Goal: Information Seeking & Learning: Check status

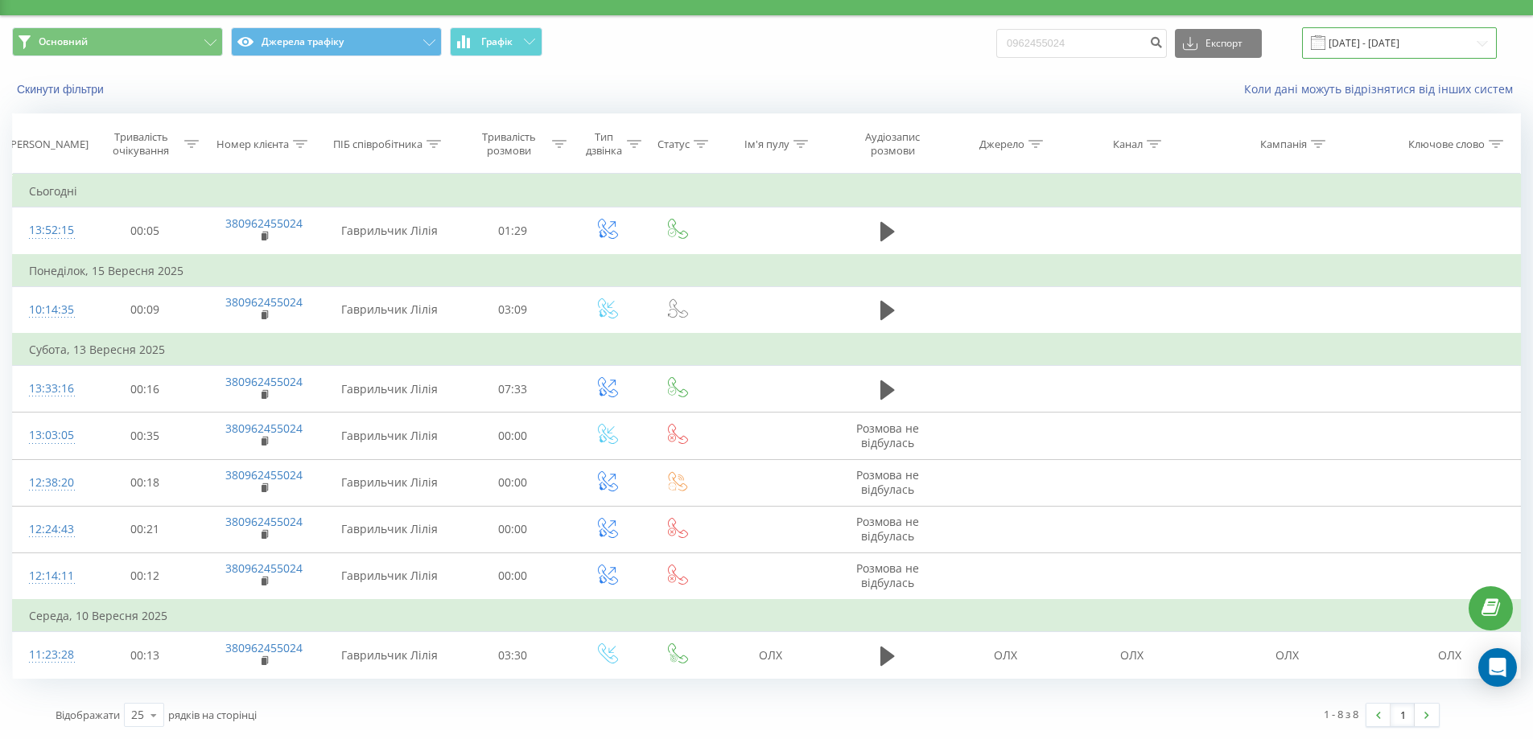
click at [1469, 48] on input "23.06.2025 - 23.09.2025" at bounding box center [1399, 42] width 195 height 31
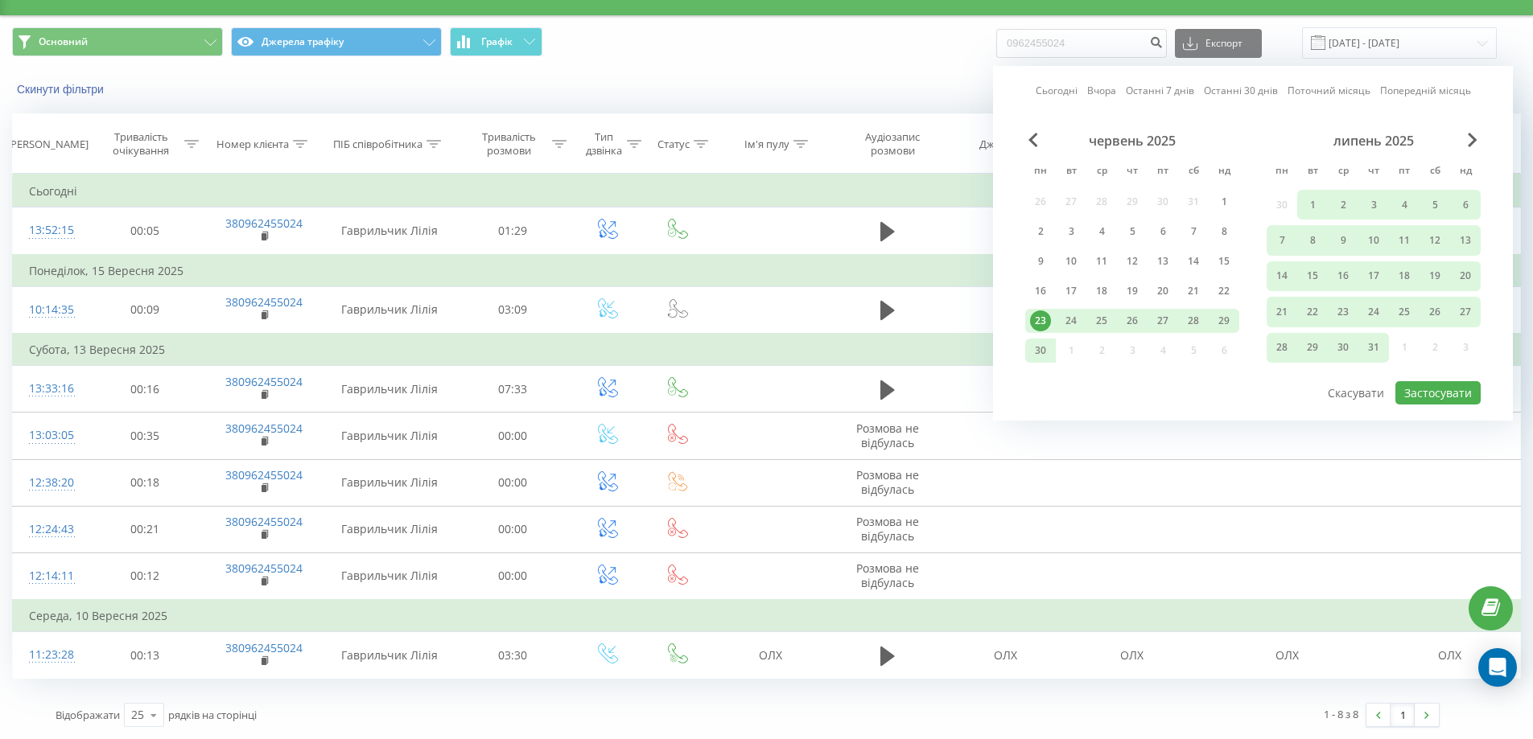
click at [1073, 93] on link "Сьогодні" at bounding box center [1057, 90] width 42 height 15
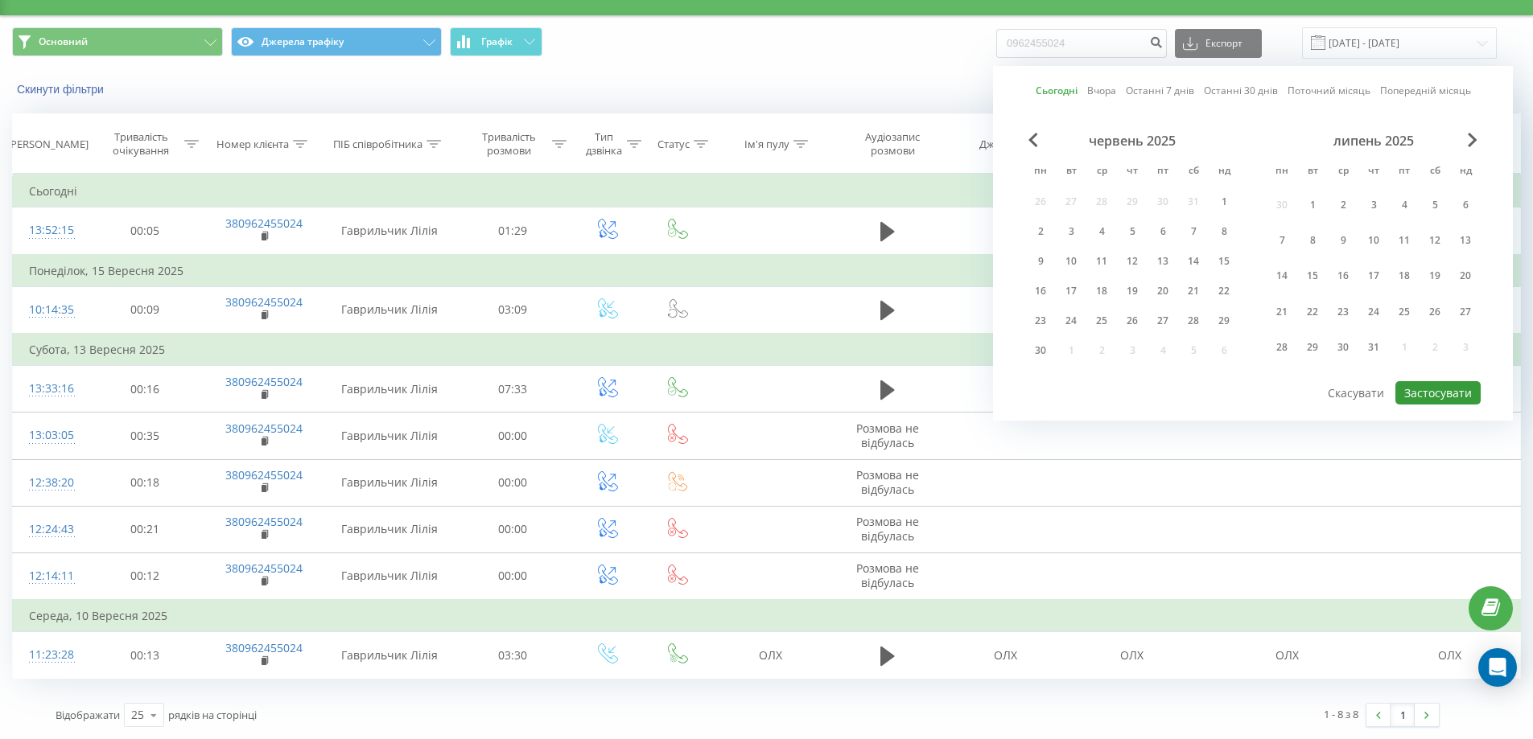
click at [1440, 394] on button "Застосувати" at bounding box center [1437, 392] width 85 height 23
type input "[DATE] - [DATE]"
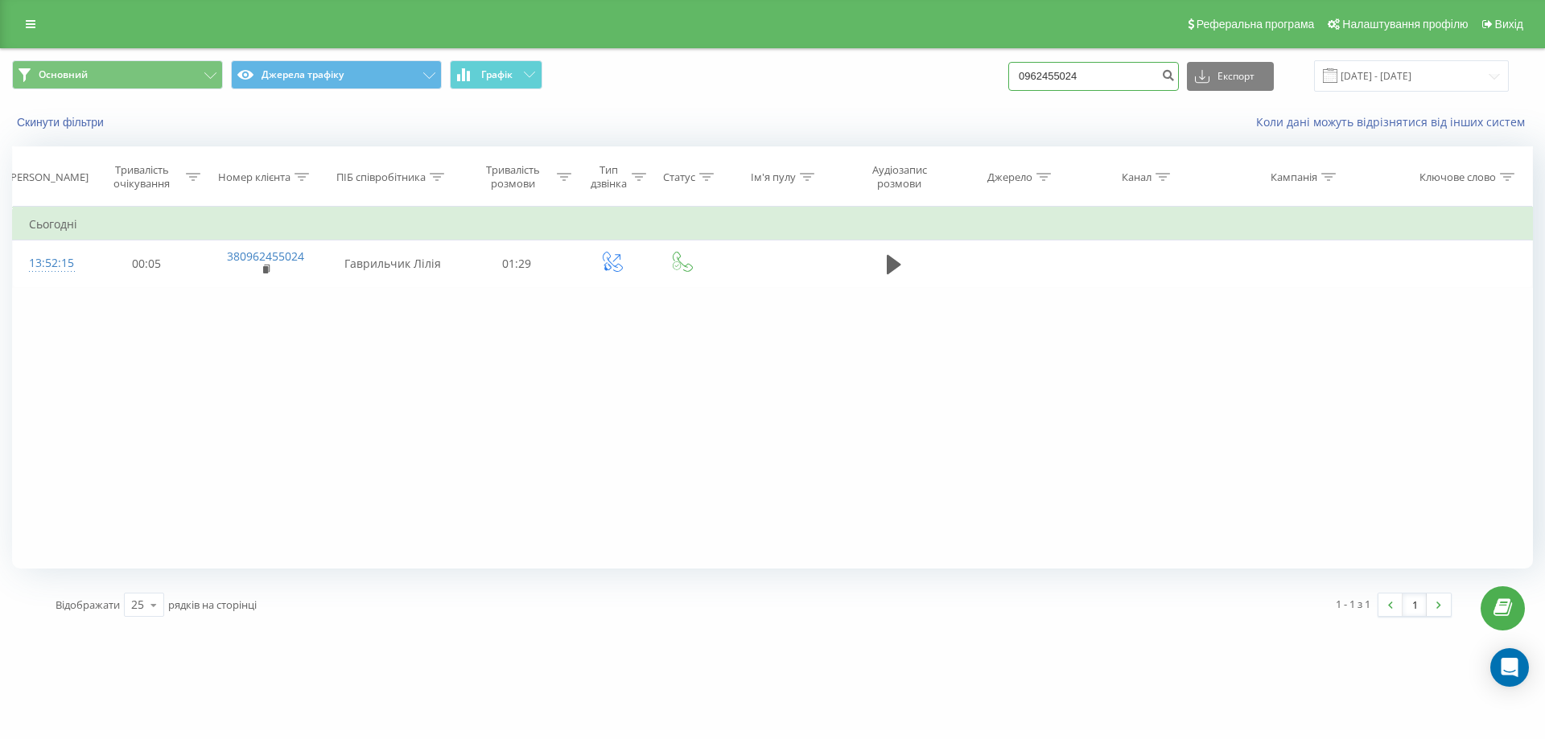
drag, startPoint x: 1168, startPoint y: 74, endPoint x: 1021, endPoint y: 73, distance: 146.5
click at [1021, 73] on div "Основний Джерела трафіку Графік 0962455024 Експорт .csv .xls .xlsx 23.09.2025 -…" at bounding box center [772, 75] width 1521 height 31
click at [1403, 75] on input "[DATE] - [DATE]" at bounding box center [1411, 75] width 195 height 31
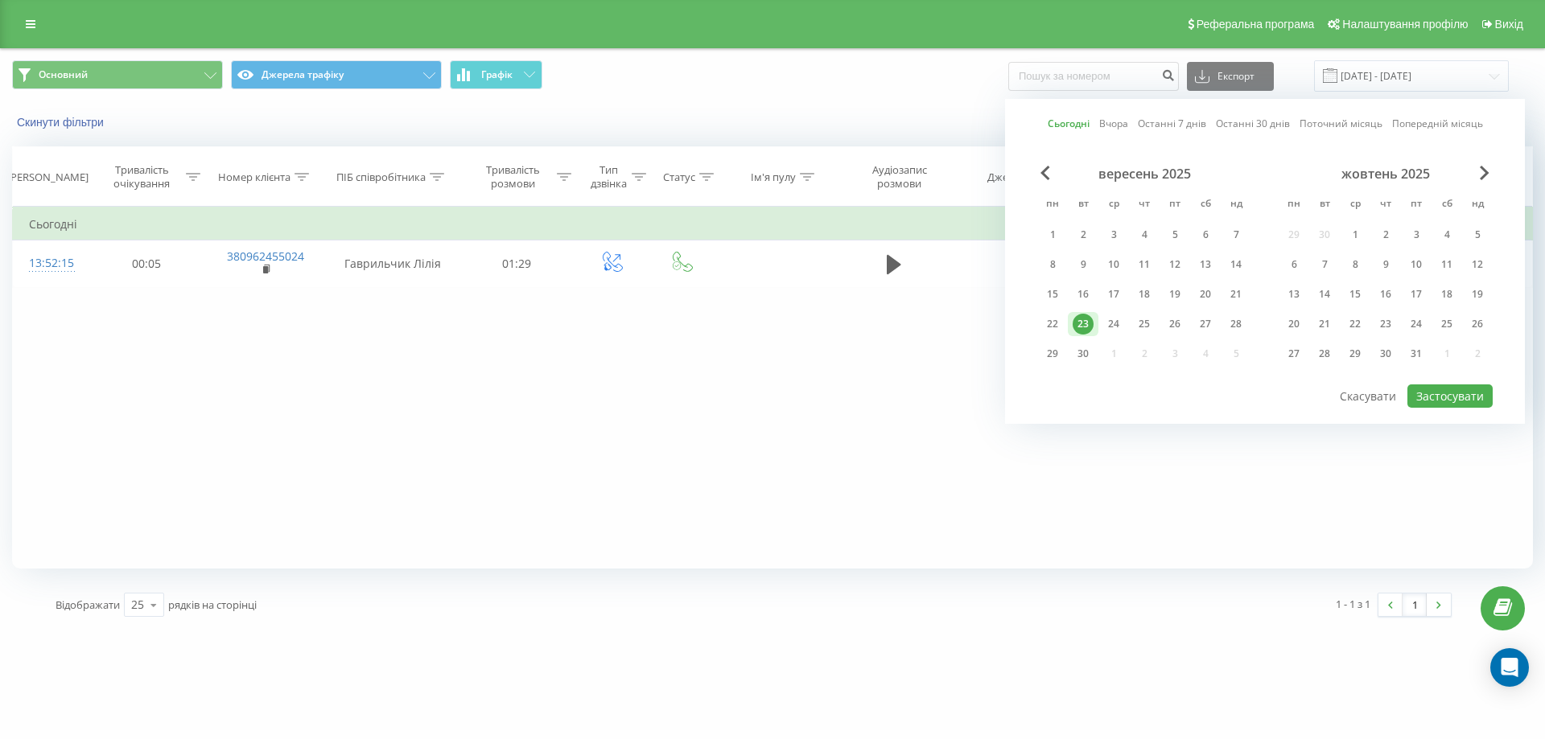
click at [1079, 117] on link "Сьогодні" at bounding box center [1069, 123] width 42 height 15
click at [1459, 400] on button "Застосувати" at bounding box center [1449, 396] width 85 height 23
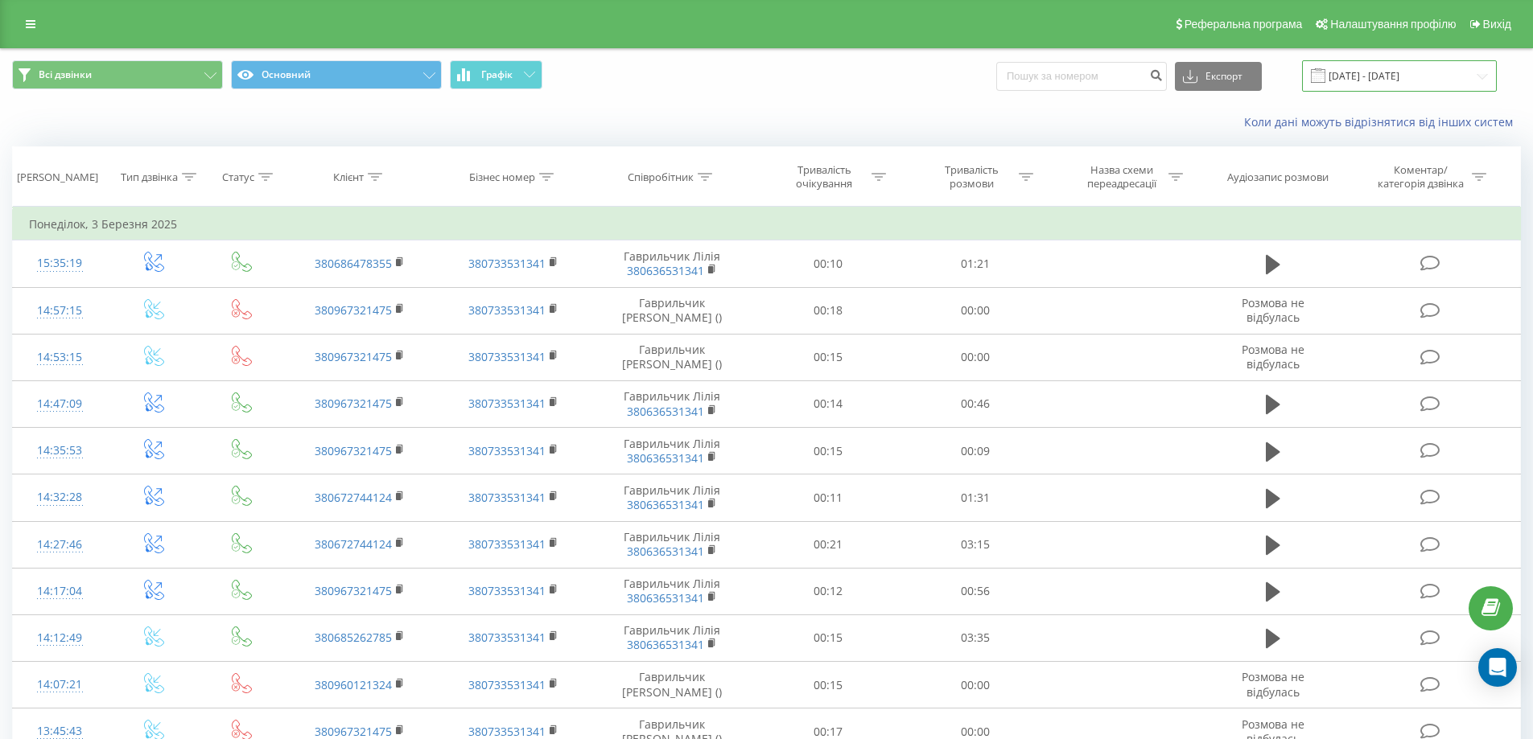
click at [1416, 66] on input "[DATE] - [DATE]" at bounding box center [1399, 75] width 195 height 31
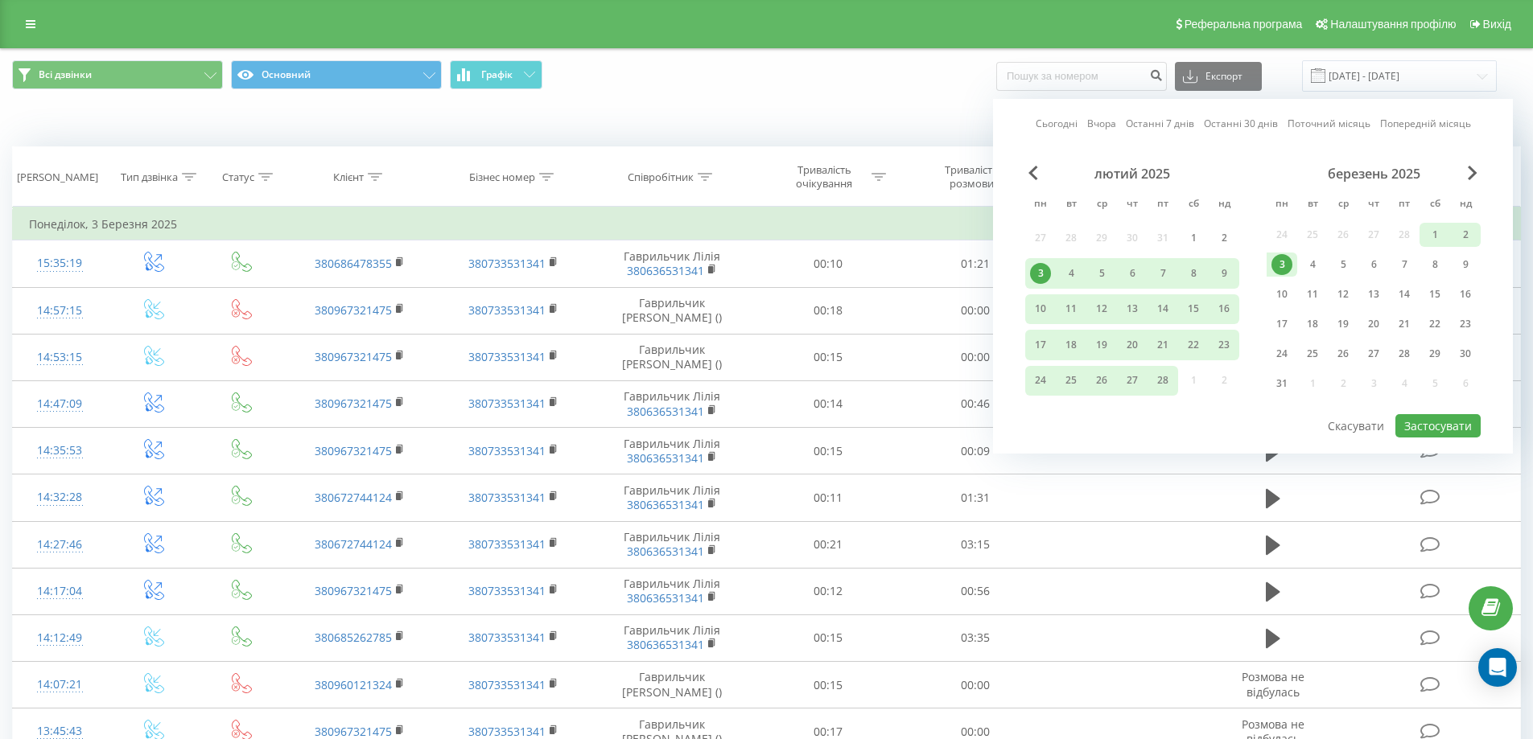
click at [1070, 125] on link "Сьогодні" at bounding box center [1057, 123] width 42 height 15
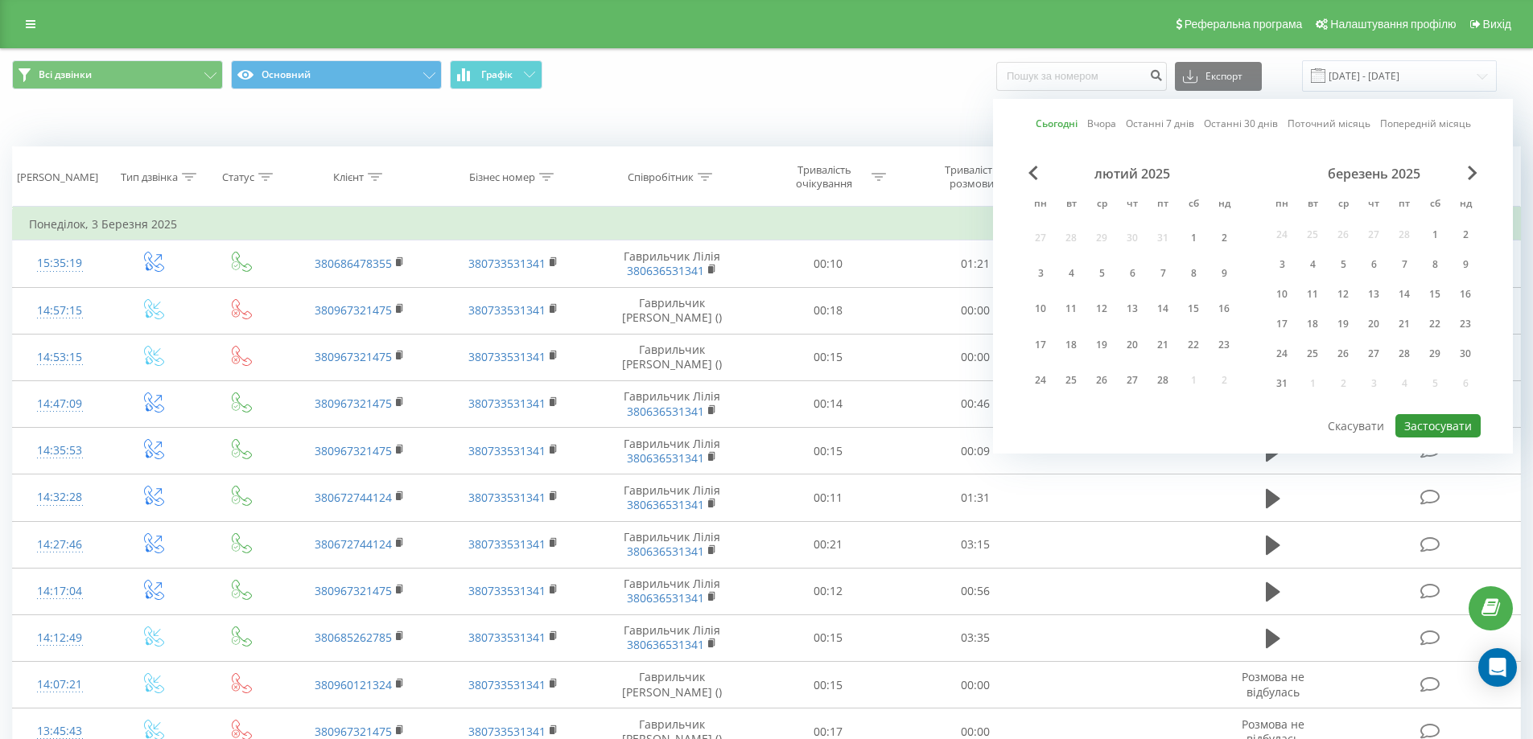
click at [1439, 434] on button "Застосувати" at bounding box center [1437, 425] width 85 height 23
type input "[DATE] - [DATE]"
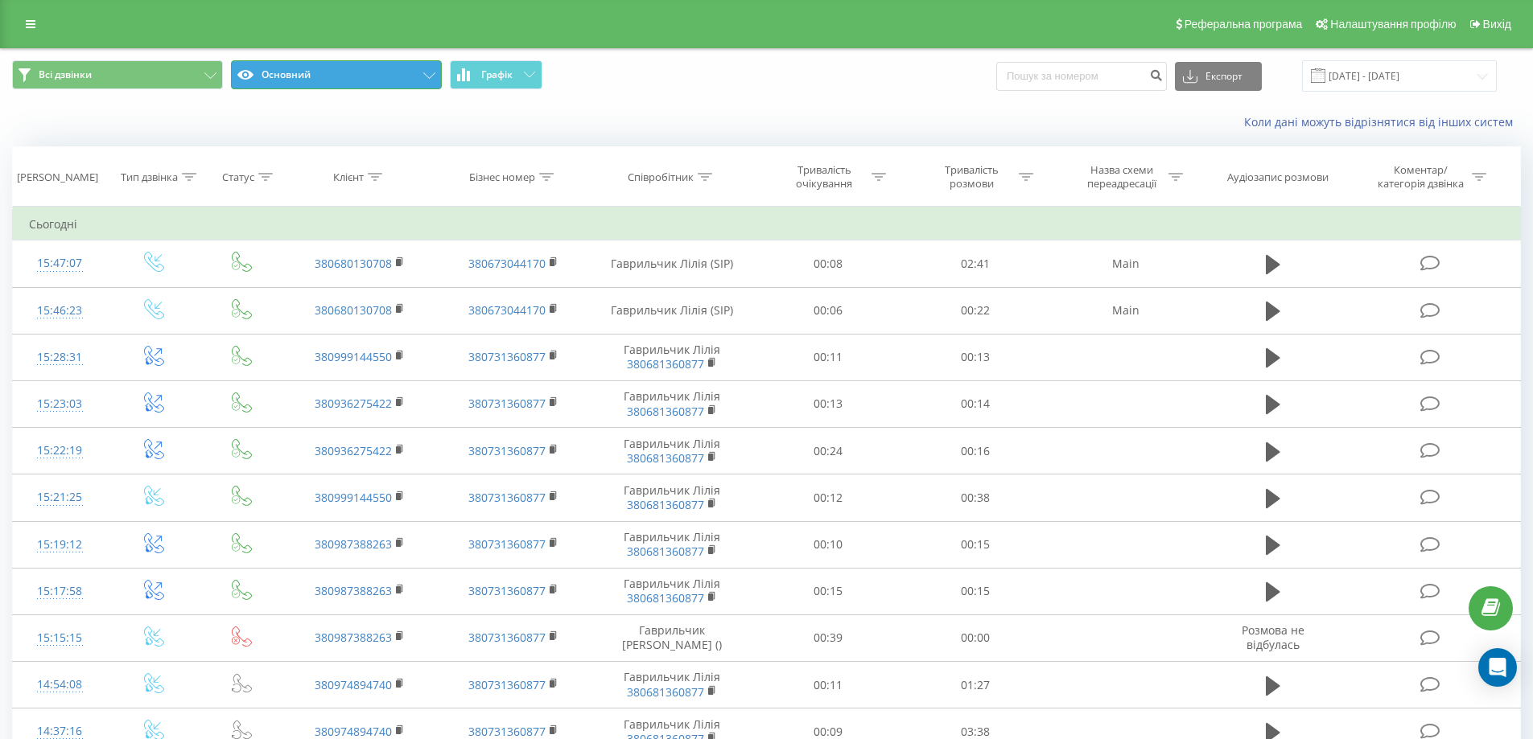
click at [430, 82] on button "Основний" at bounding box center [336, 74] width 211 height 29
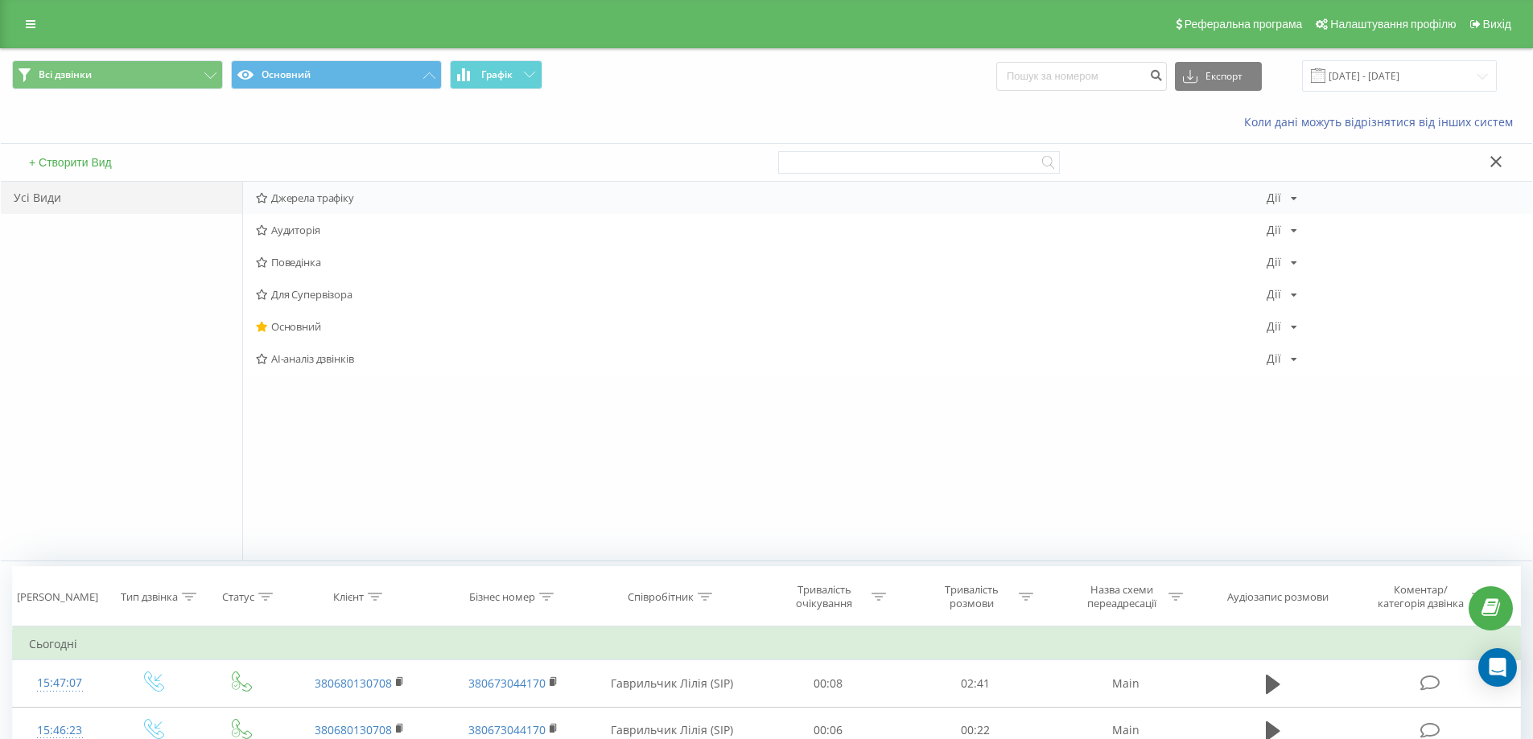
click at [318, 197] on span "Джерела трафіку" at bounding box center [761, 197] width 1011 height 11
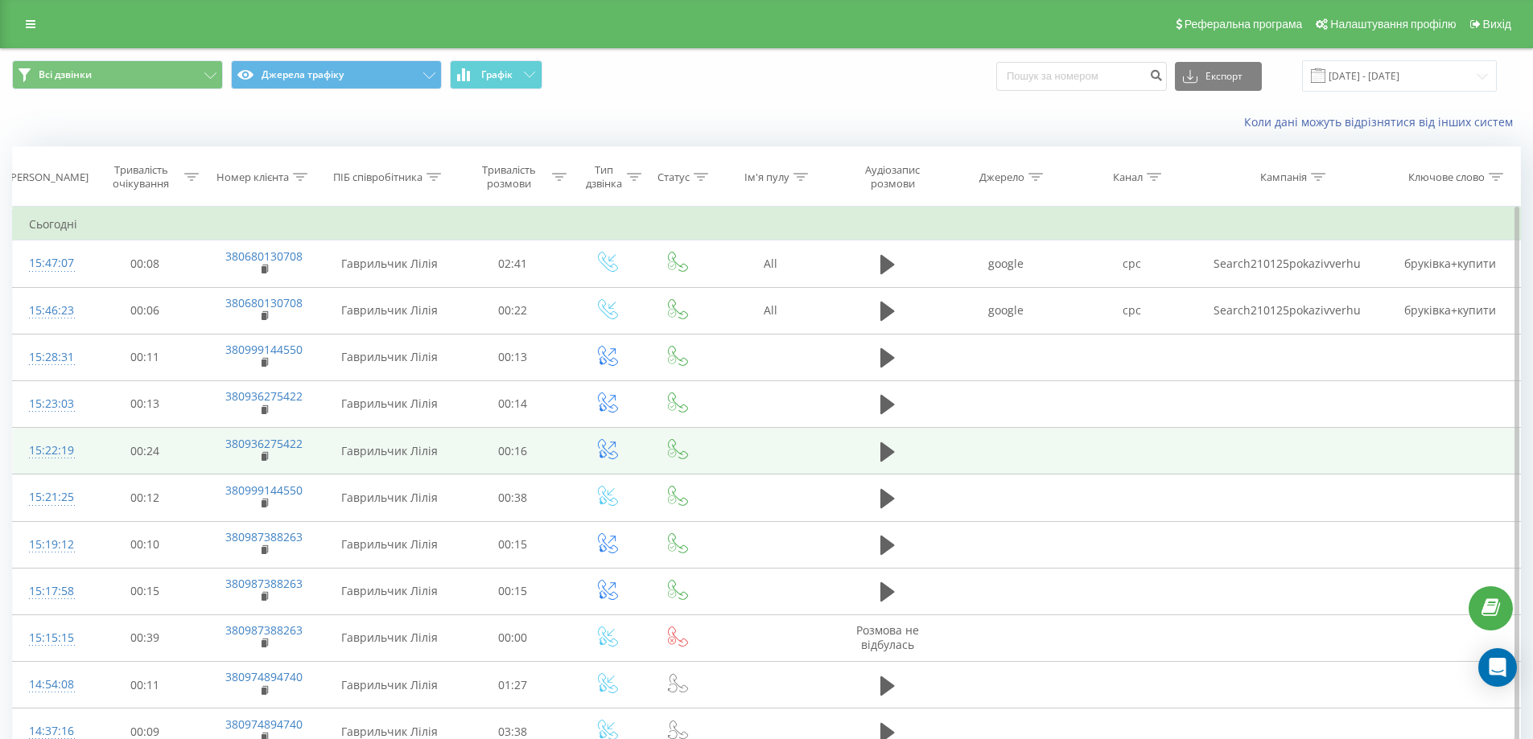
click at [1165, 456] on td at bounding box center [1132, 451] width 126 height 47
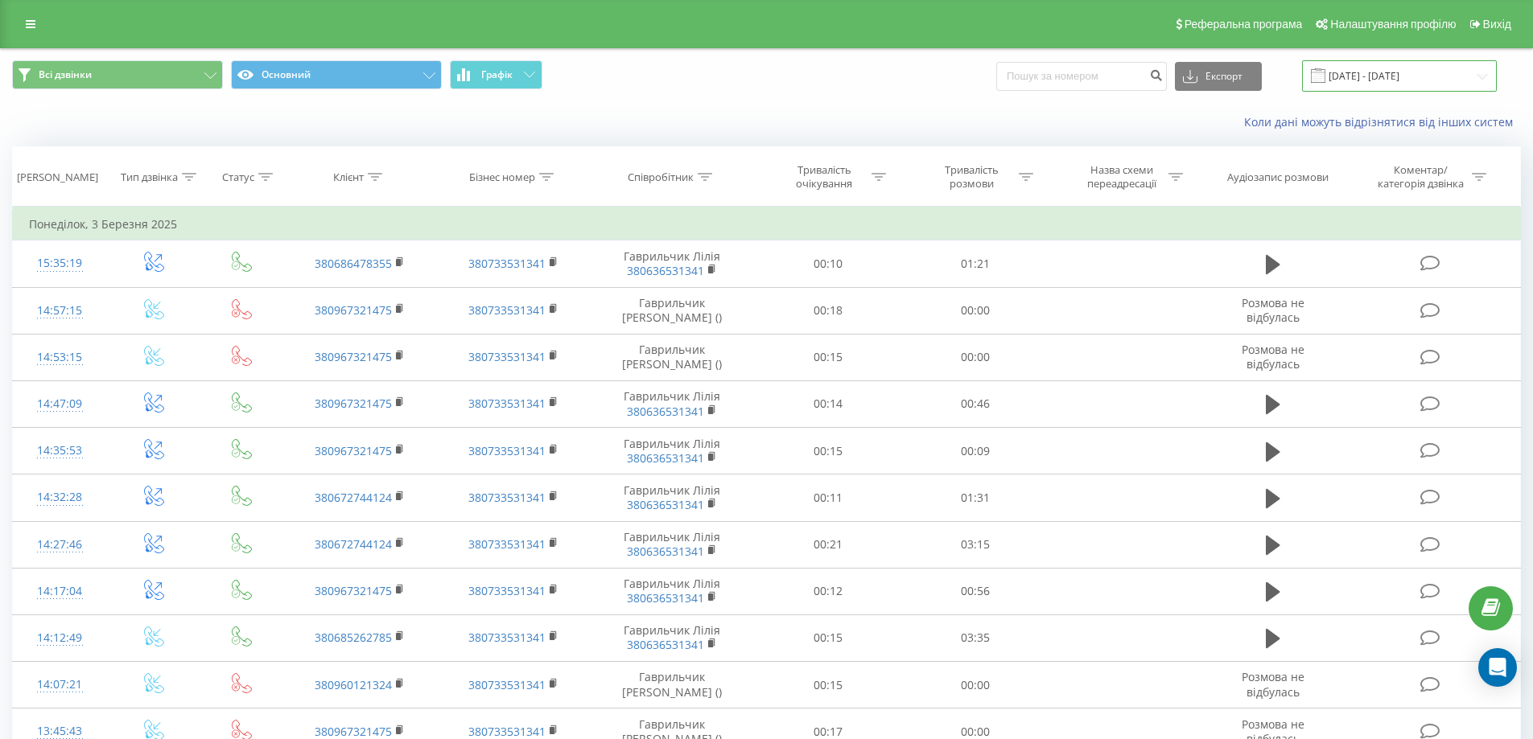
click at [1402, 78] on input "[DATE] - [DATE]" at bounding box center [1399, 75] width 195 height 31
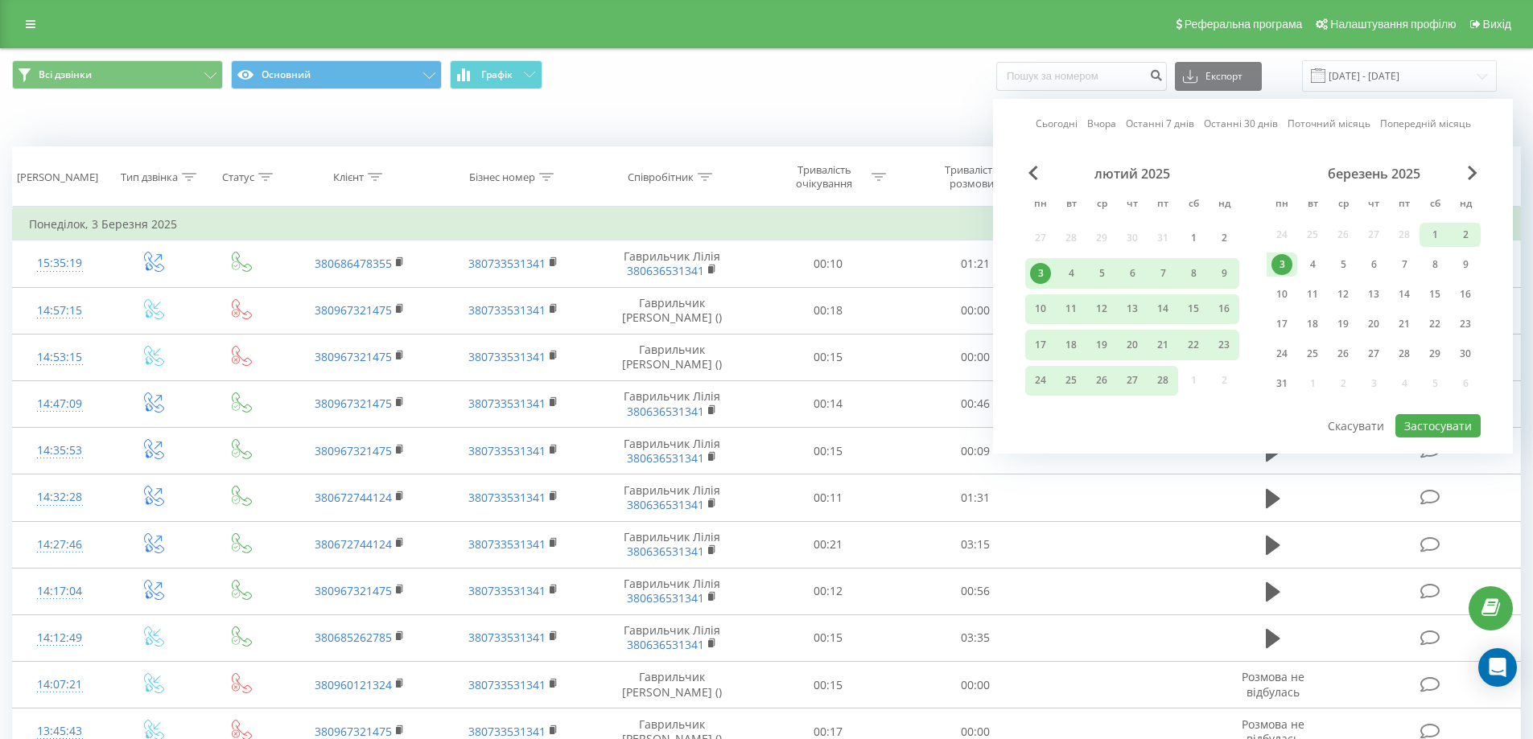
click at [1065, 120] on link "Сьогодні" at bounding box center [1057, 123] width 42 height 15
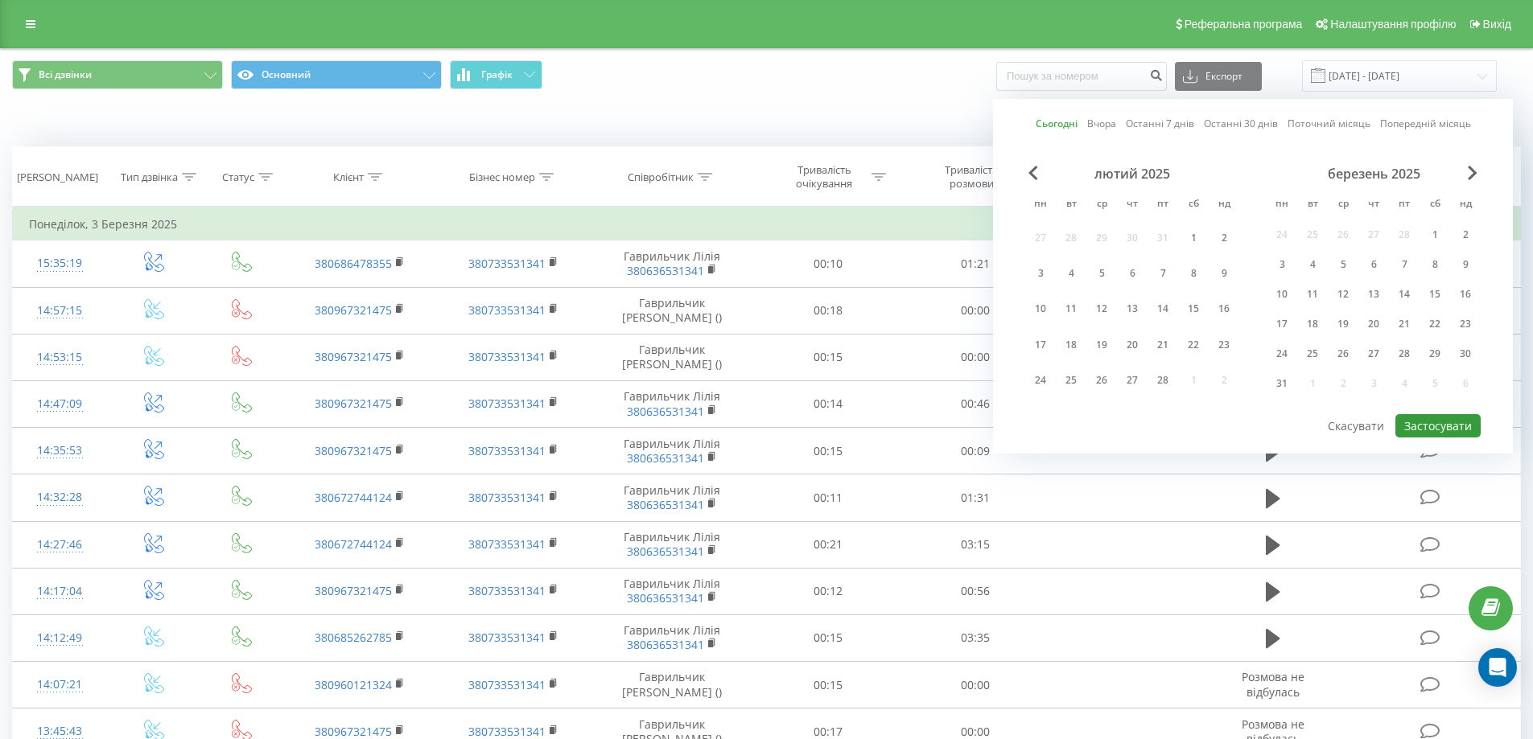
click at [1446, 426] on button "Застосувати" at bounding box center [1437, 425] width 85 height 23
type input "[DATE] - [DATE]"
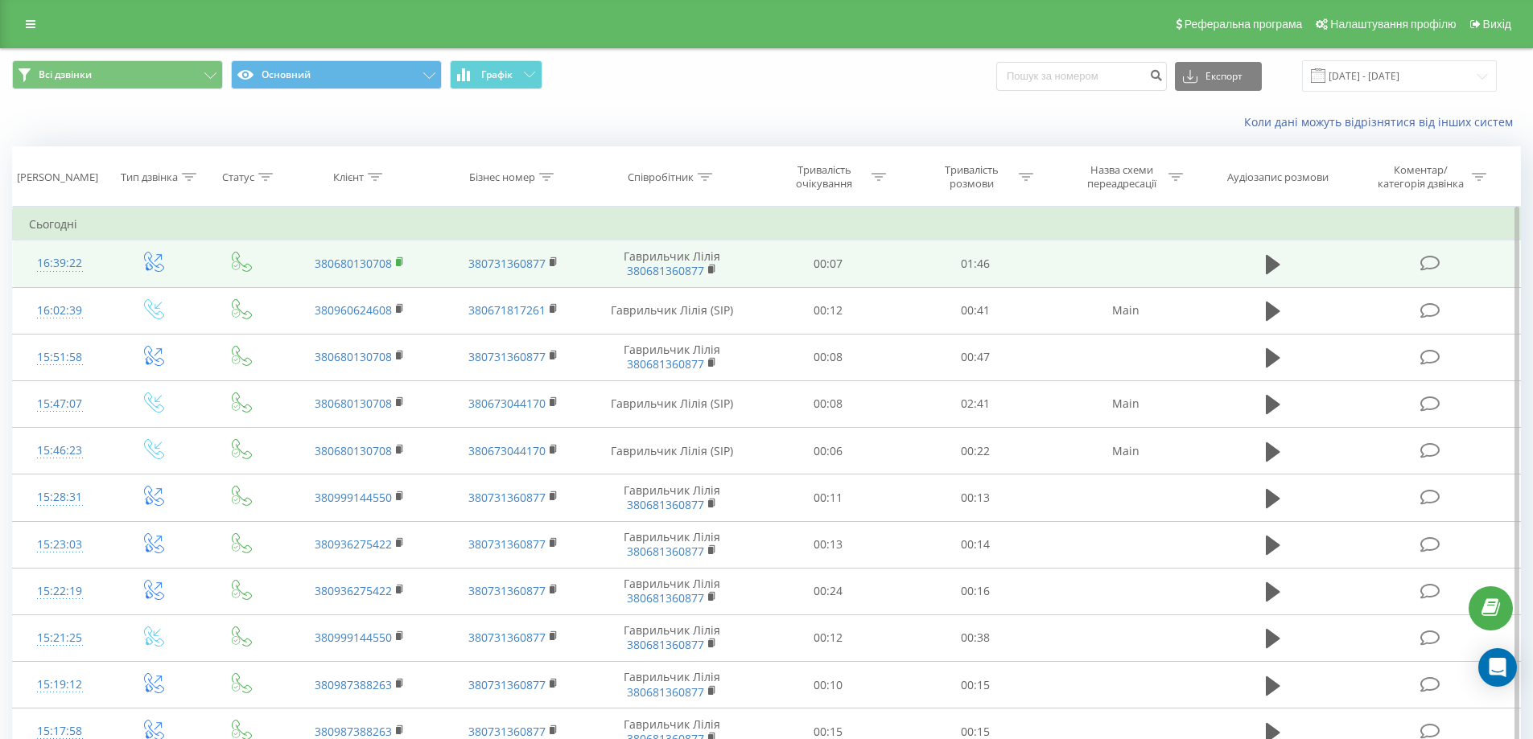
click at [399, 262] on rect at bounding box center [398, 262] width 5 height 7
